Goal: Use online tool/utility: Use online tool/utility

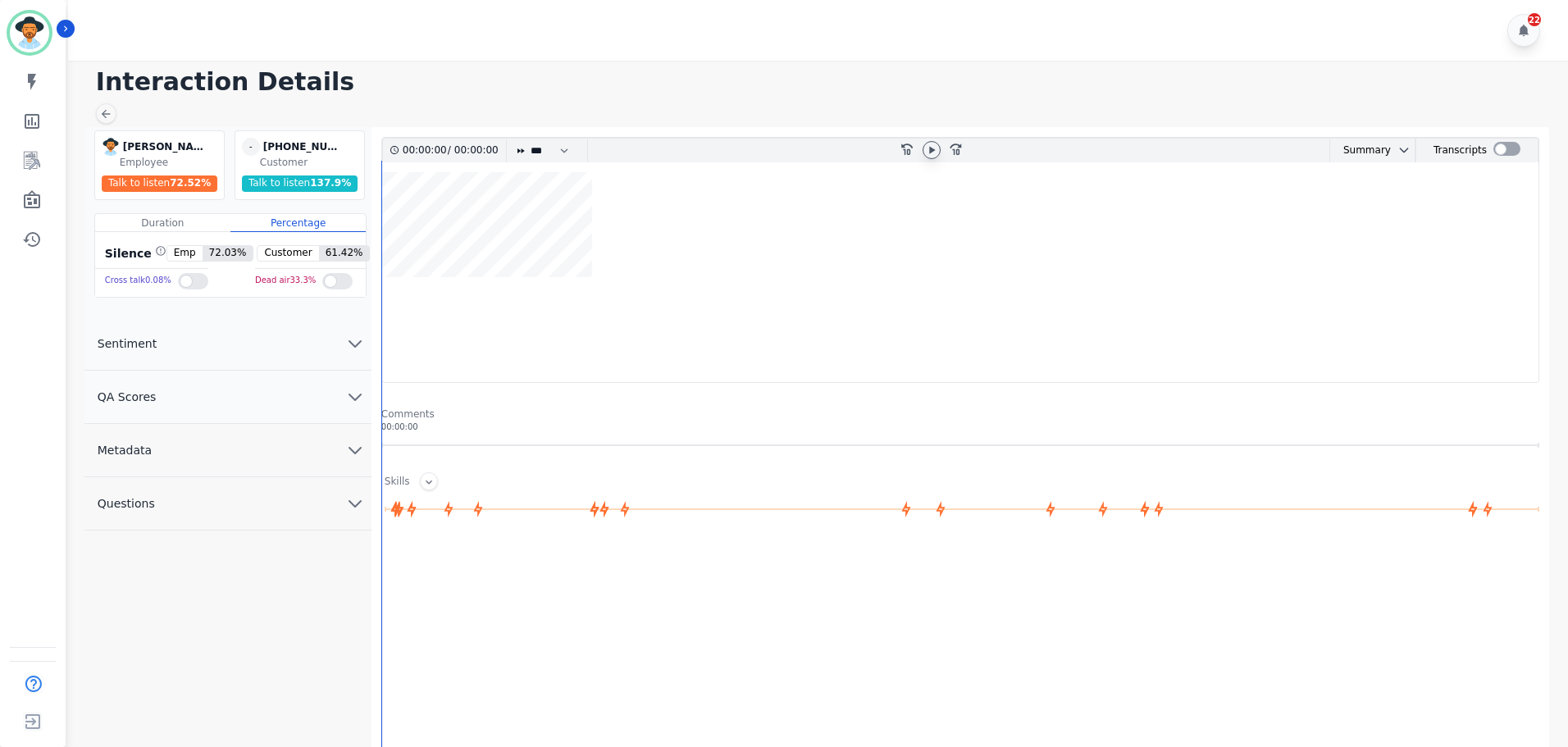
click at [932, 149] on icon at bounding box center [931, 149] width 6 height 8
click at [926, 151] on icon at bounding box center [931, 149] width 13 height 13
